Goal: Information Seeking & Learning: Learn about a topic

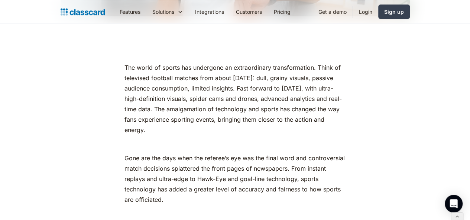
scroll to position [304, 0]
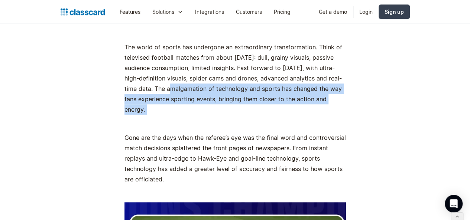
drag, startPoint x: 118, startPoint y: 89, endPoint x: 350, endPoint y: 111, distance: 232.6
copy div "The amalgamation of technology and sports has changed the way fans experience s…"
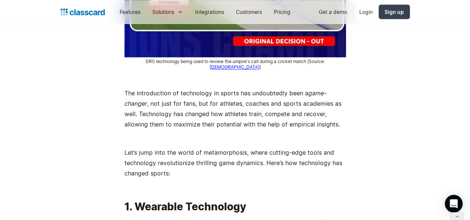
scroll to position [623, 0]
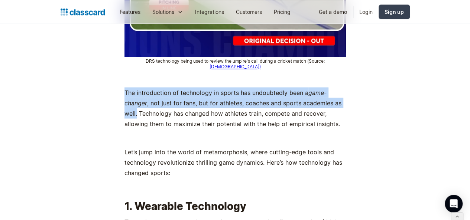
drag, startPoint x: 120, startPoint y: 75, endPoint x: 327, endPoint y: 87, distance: 207.0
click at [327, 87] on p "The introduction of technology in sports has undoubtedly been a game-changer , …" at bounding box center [236, 108] width 222 height 42
copy p "The introduction of technology in sports has undoubtedly been a game-changer , …"
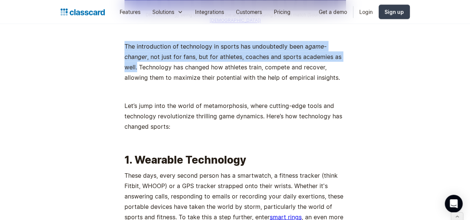
scroll to position [670, 0]
drag, startPoint x: 116, startPoint y: 49, endPoint x: 313, endPoint y: 60, distance: 198.1
click at [313, 60] on p "The introduction of technology in sports has undoubtedly been a game-changer , …" at bounding box center [236, 62] width 222 height 42
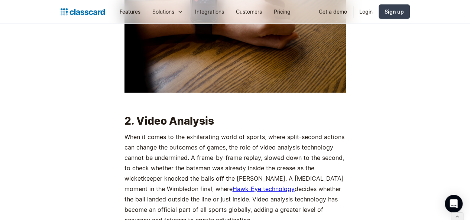
scroll to position [1176, 0]
